Goal: Information Seeking & Learning: Learn about a topic

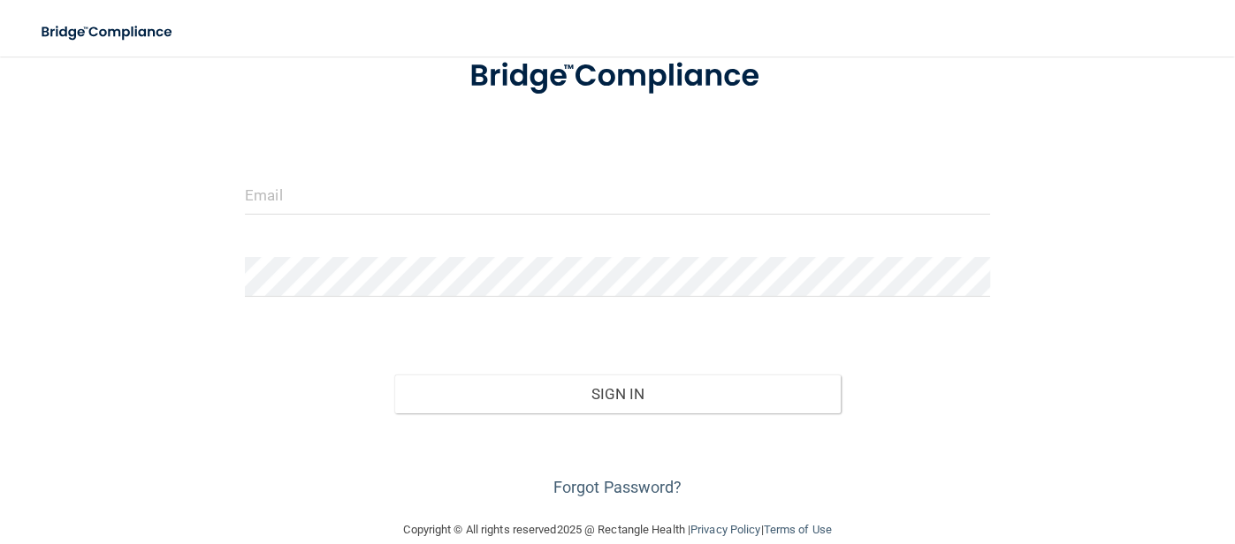
scroll to position [136, 0]
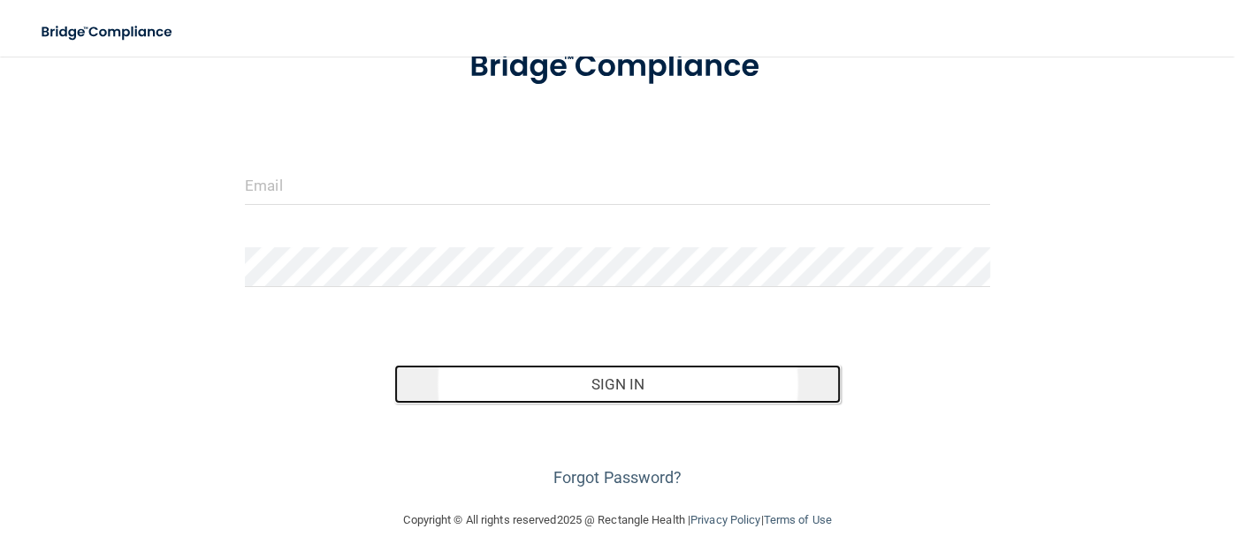
click at [511, 387] on button "Sign In" at bounding box center [617, 384] width 447 height 39
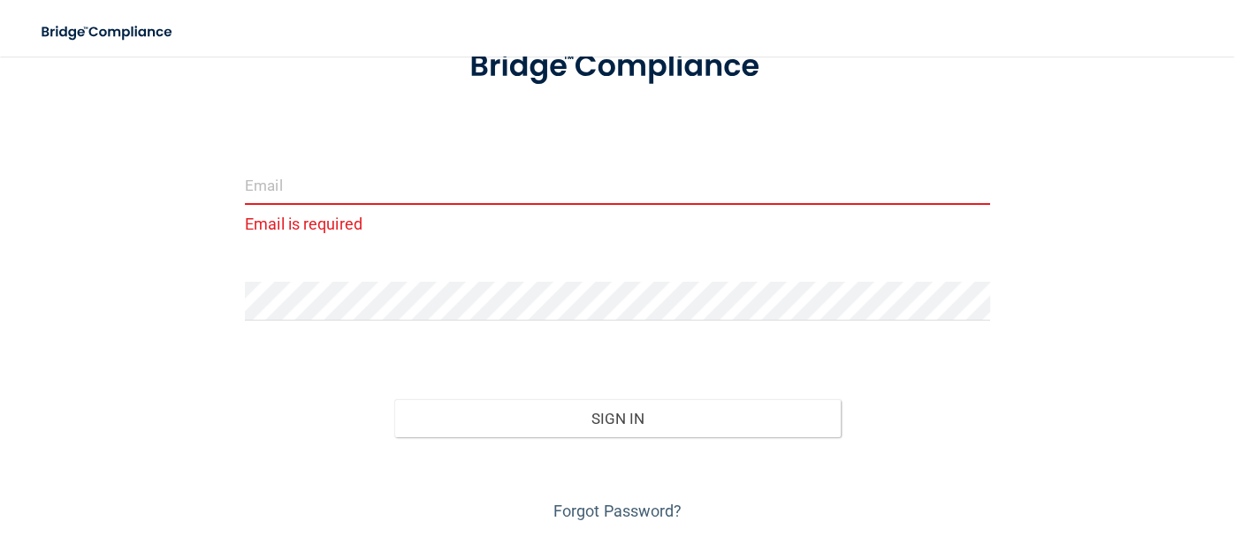
click at [329, 217] on p "Email is required" at bounding box center [617, 223] width 745 height 29
click at [297, 227] on p "Email is required" at bounding box center [617, 223] width 745 height 29
click at [315, 181] on input "email" at bounding box center [617, 185] width 745 height 40
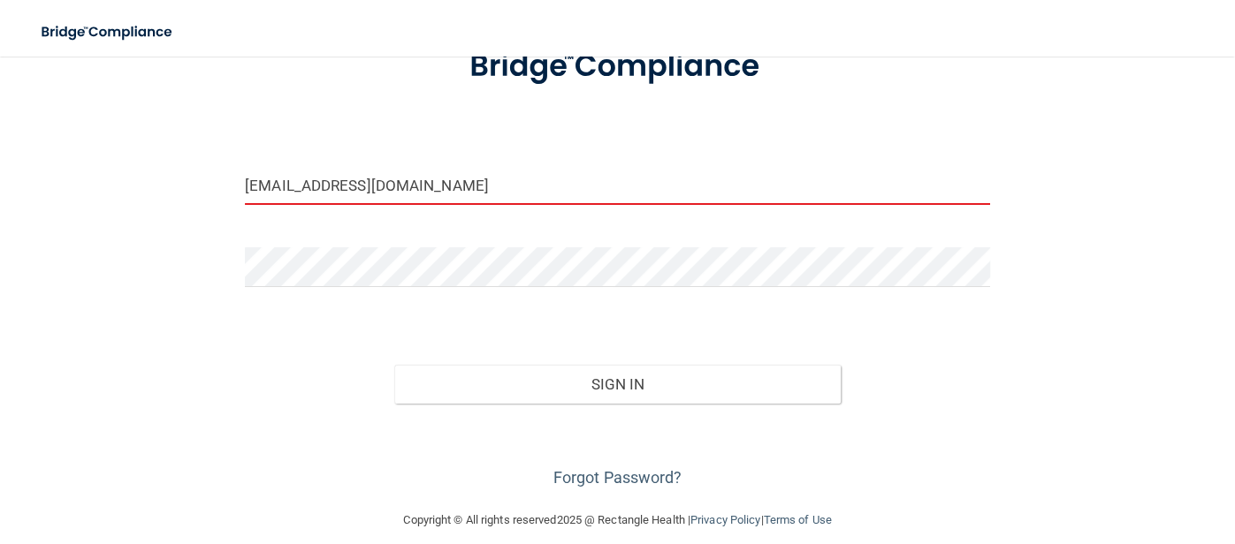
type input "[EMAIL_ADDRESS][DOMAIN_NAME]"
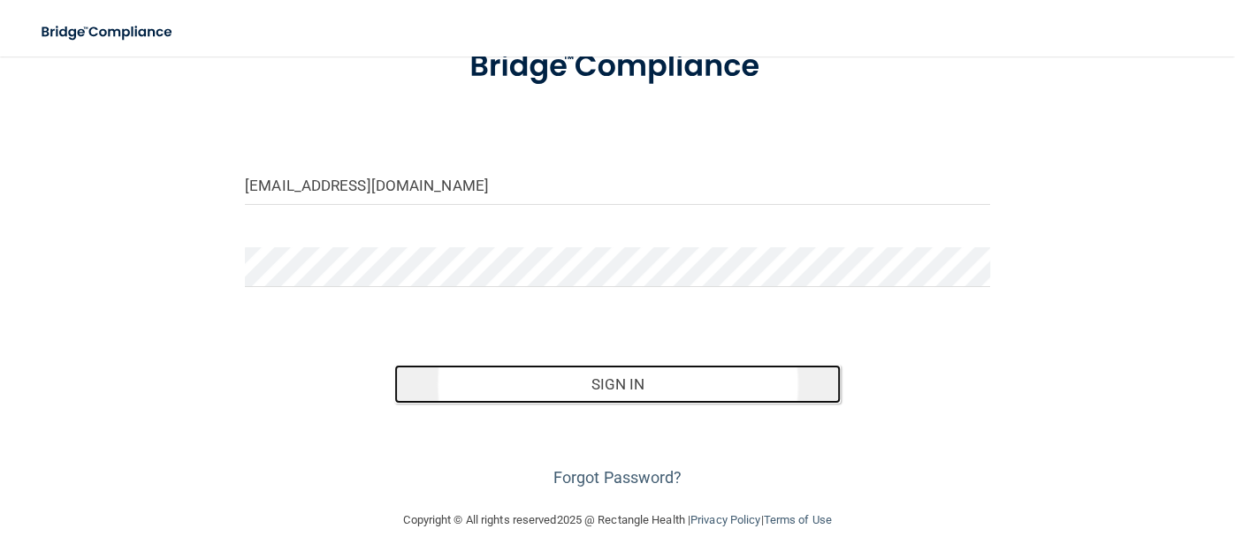
click at [684, 379] on button "Sign In" at bounding box center [617, 384] width 447 height 39
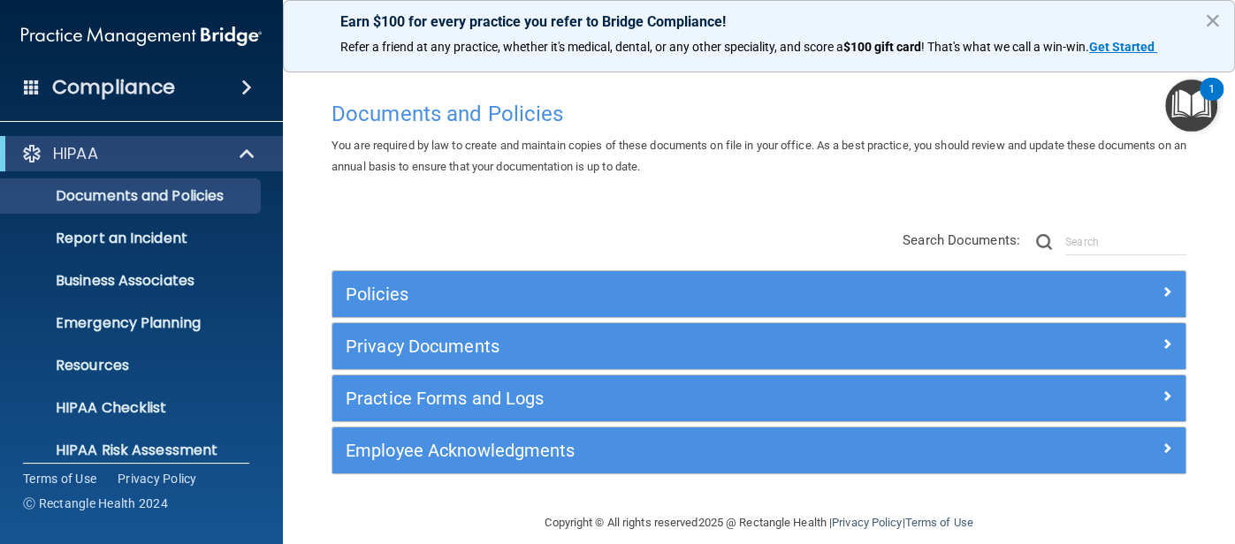
click at [1194, 99] on img "Open Resource Center, 1 new notification" at bounding box center [1191, 106] width 52 height 52
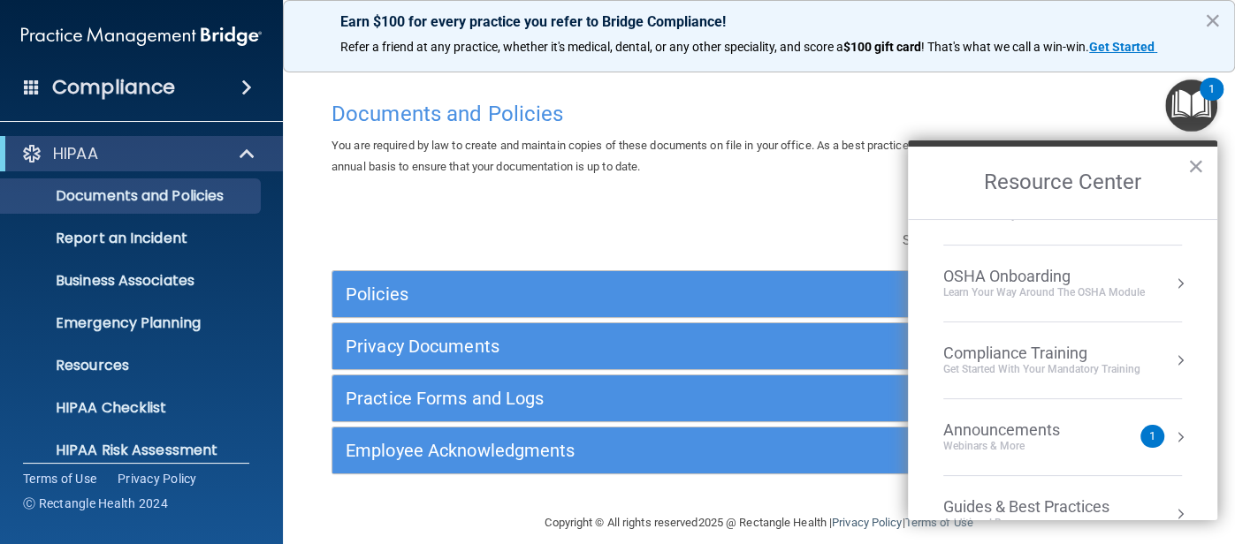
scroll to position [249, 0]
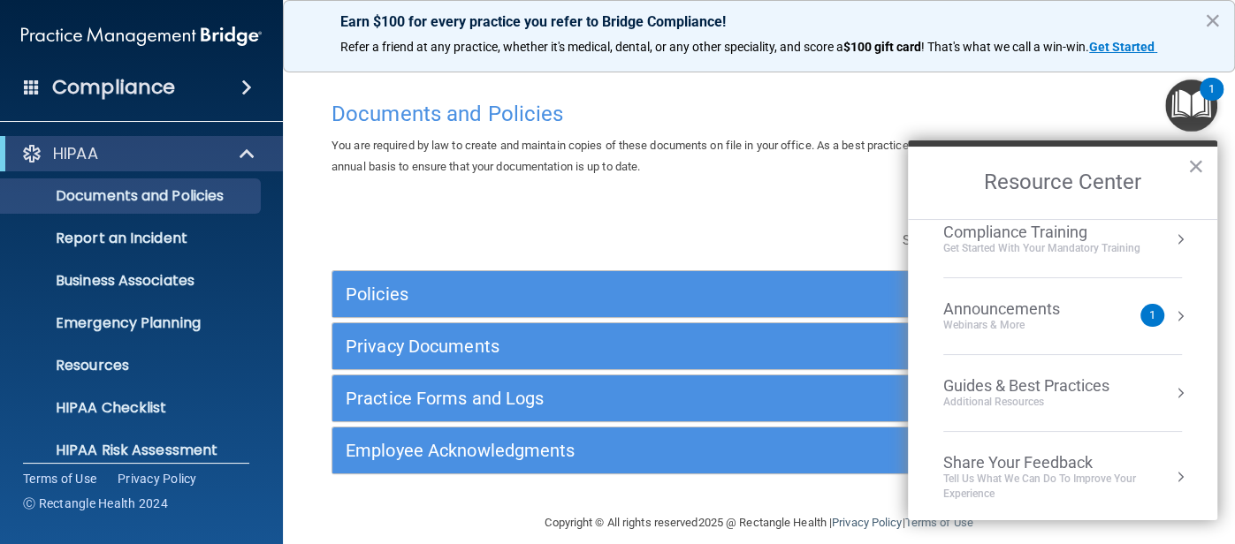
click at [1152, 316] on div "1" at bounding box center [1152, 316] width 6 height 0
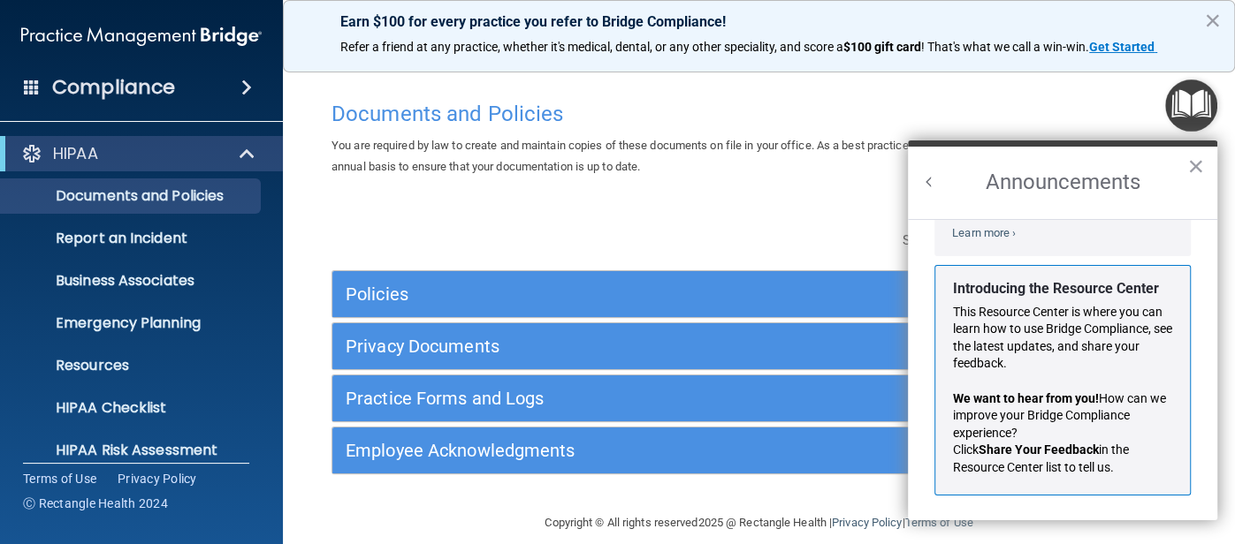
scroll to position [0, 0]
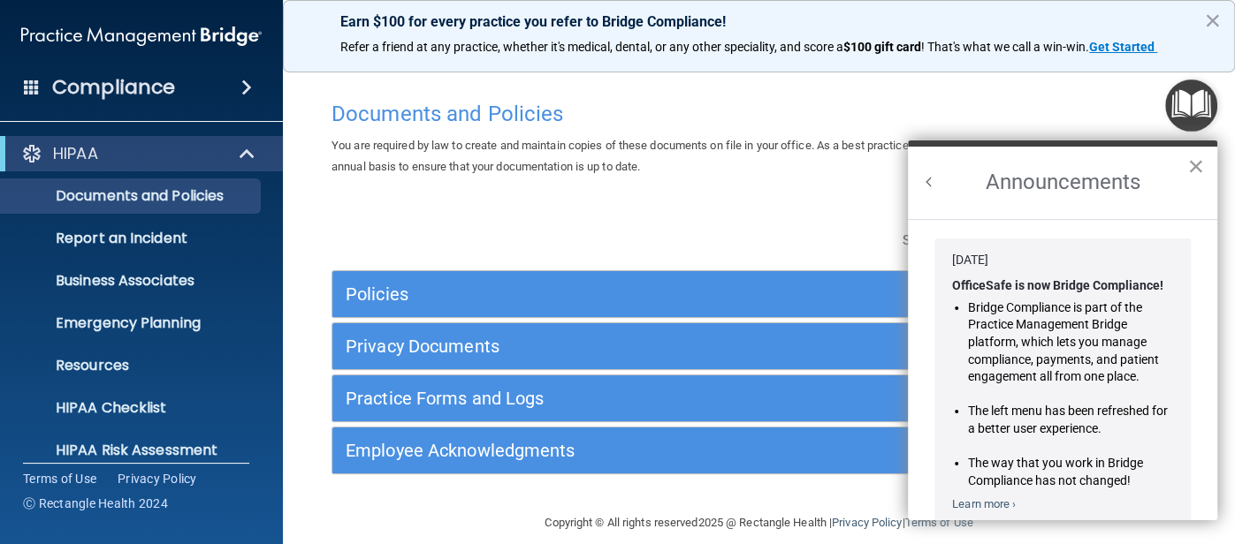
click at [1188, 163] on button "×" at bounding box center [1195, 166] width 17 height 28
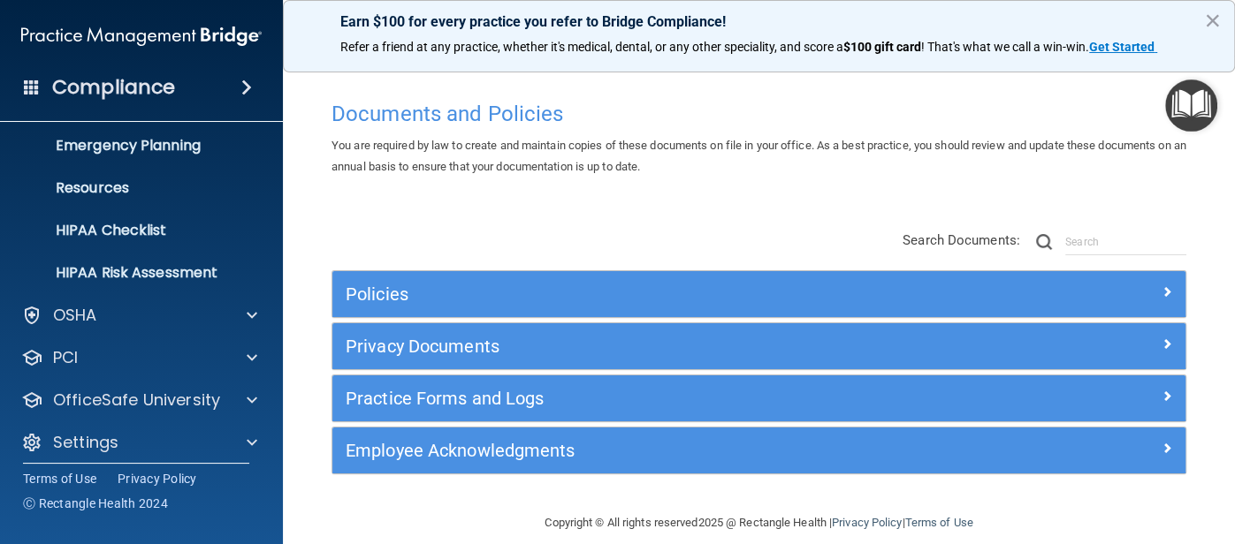
scroll to position [188, 0]
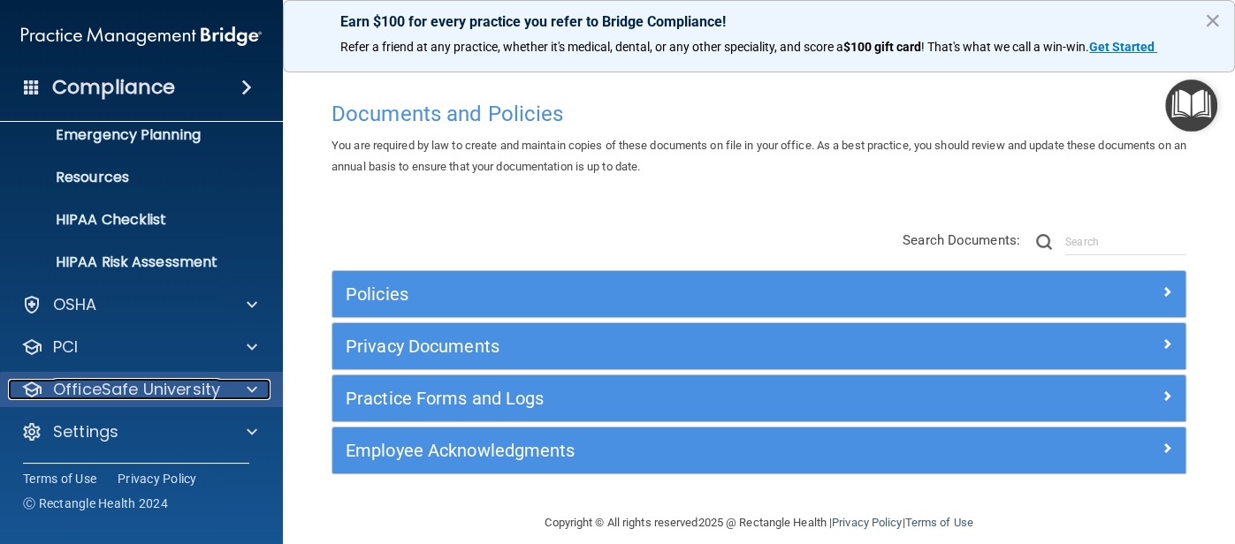
click at [127, 390] on p "OfficeSafe University" at bounding box center [136, 389] width 167 height 21
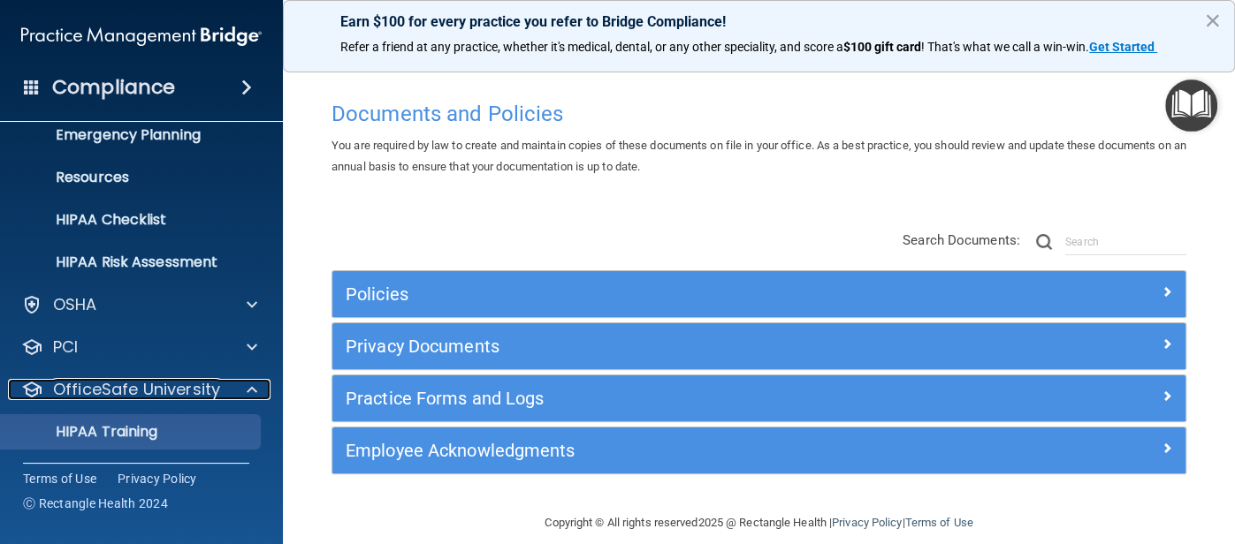
scroll to position [315, 0]
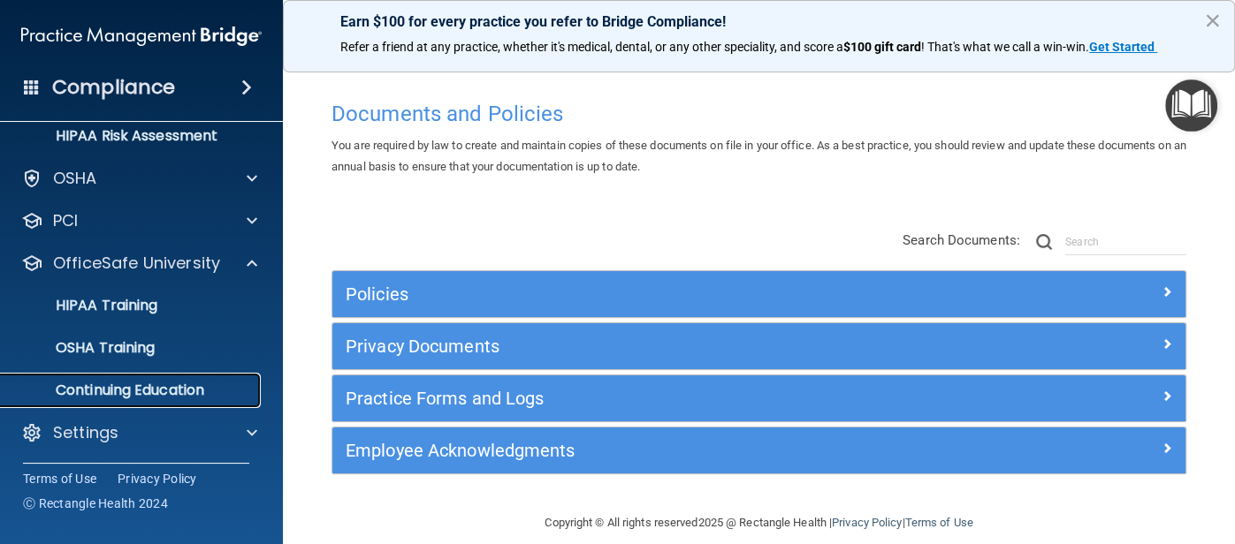
click at [180, 393] on p "Continuing Education" at bounding box center [131, 391] width 241 height 18
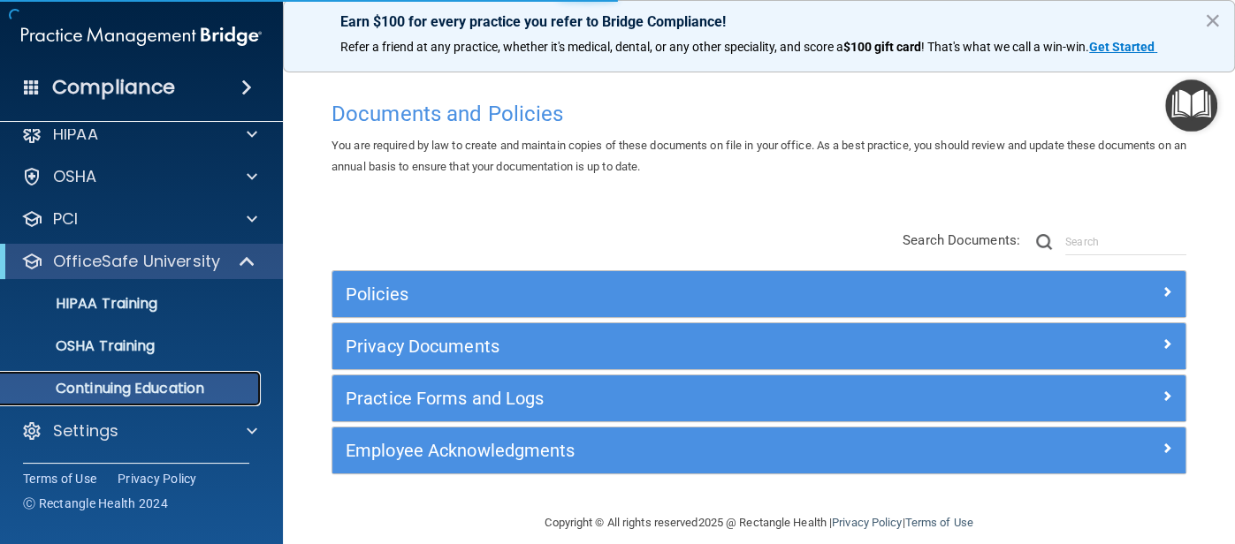
scroll to position [19, 0]
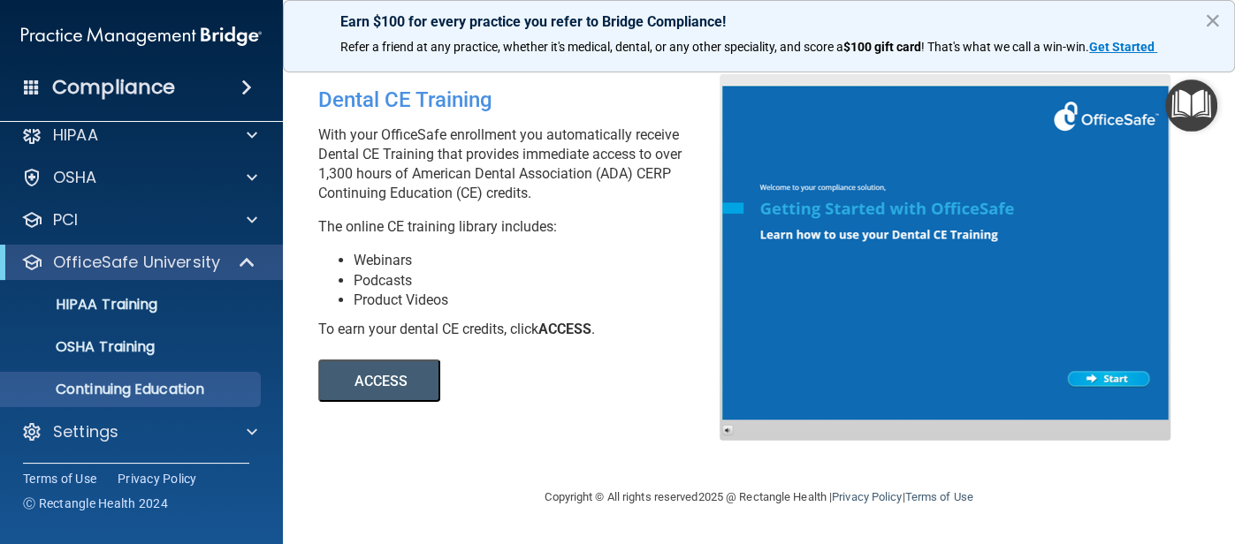
click at [370, 374] on button "ACCESS" at bounding box center [379, 381] width 122 height 42
